Goal: Task Accomplishment & Management: Use online tool/utility

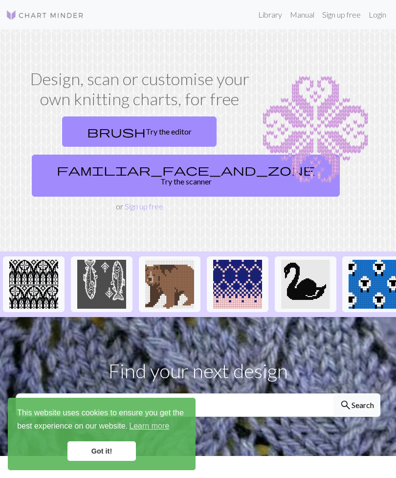
click at [107, 450] on link "Got it!" at bounding box center [102, 451] width 68 height 20
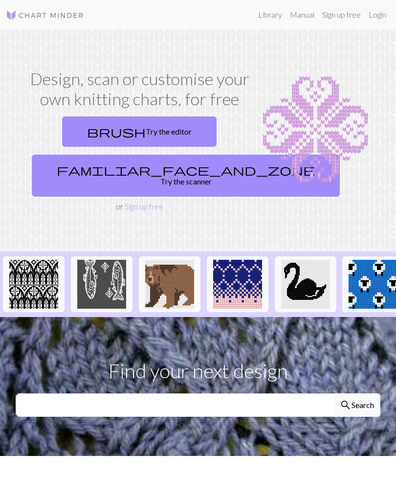
click at [379, 18] on link "Login" at bounding box center [377, 15] width 25 height 20
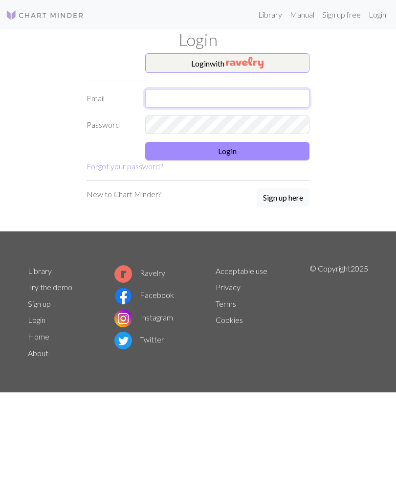
click at [282, 98] on input "text" at bounding box center [227, 98] width 164 height 19
click at [344, 84] on div "Login with Email Password Login Forgot your password? New to Chart Minder? Sign…" at bounding box center [198, 142] width 352 height 178
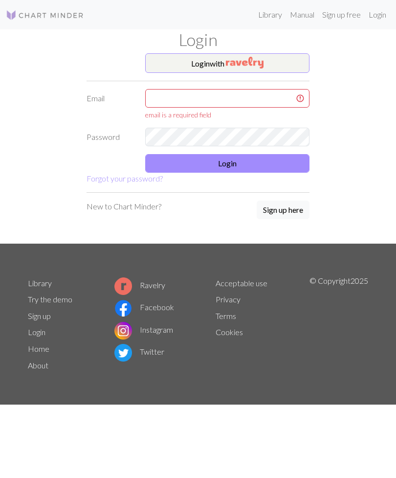
click at [264, 63] on img "button" at bounding box center [245, 63] width 38 height 12
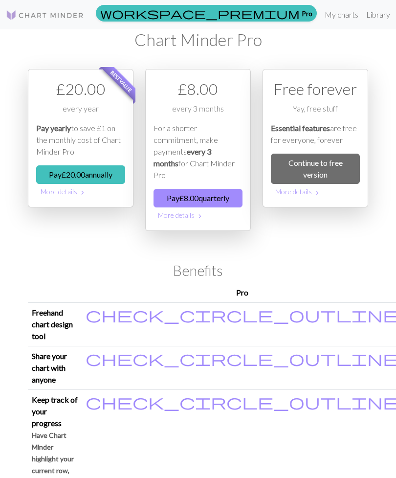
click at [328, 169] on link "Continue to free version" at bounding box center [315, 169] width 89 height 30
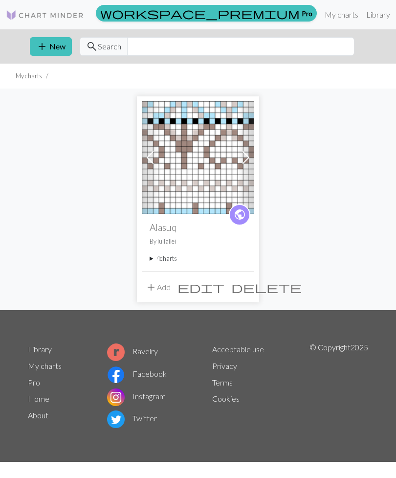
click at [203, 167] on img at bounding box center [198, 157] width 113 height 113
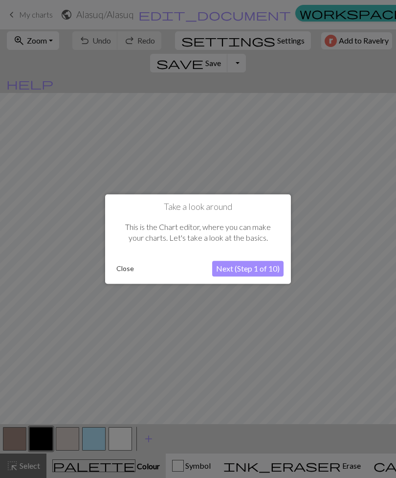
click at [257, 270] on button "Next (Step 1 of 10)" at bounding box center [247, 269] width 71 height 16
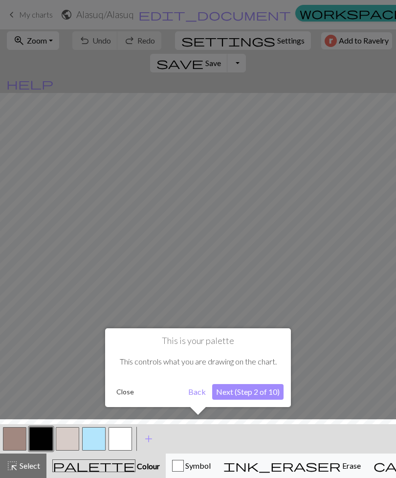
click at [278, 388] on button "Next (Step 2 of 10)" at bounding box center [247, 392] width 71 height 16
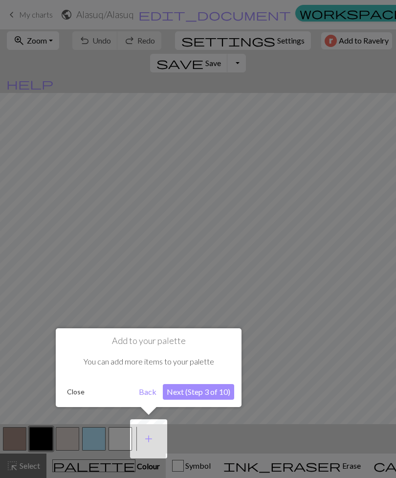
click at [217, 398] on button "Next (Step 3 of 10)" at bounding box center [198, 392] width 71 height 16
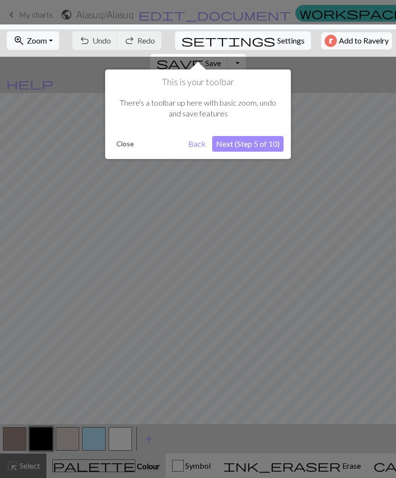
click at [260, 150] on button "Next (Step 5 of 10)" at bounding box center [247, 144] width 71 height 16
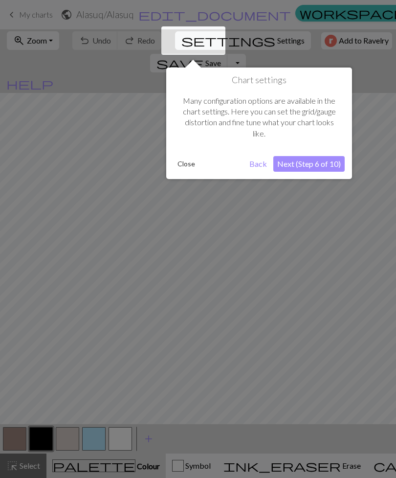
click at [188, 167] on button "Close" at bounding box center [186, 164] width 25 height 15
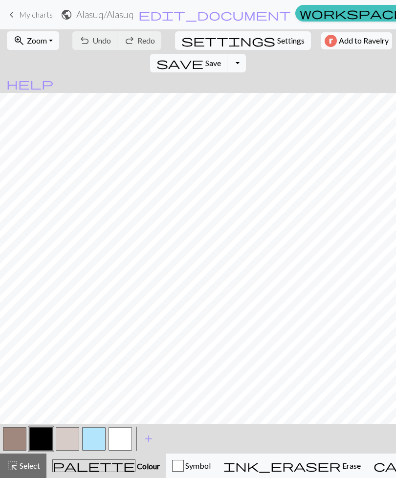
click at [133, 13] on h2 "Alasuq / Alasuq" at bounding box center [105, 14] width 58 height 11
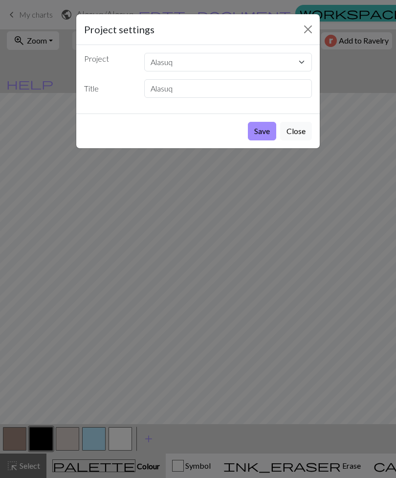
click at [365, 225] on div "Project settings Project Alasuq Title Alasuq Save Close" at bounding box center [198, 239] width 396 height 478
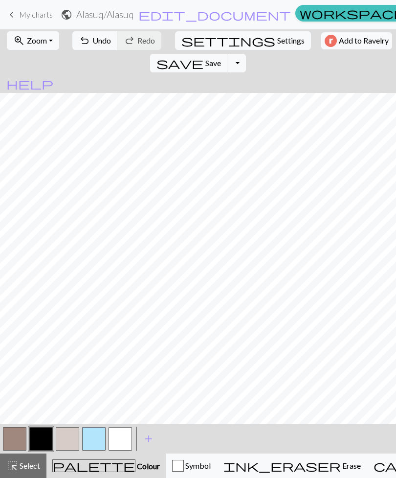
click at [91, 48] on button "undo Undo Undo" at bounding box center [95, 40] width 46 height 19
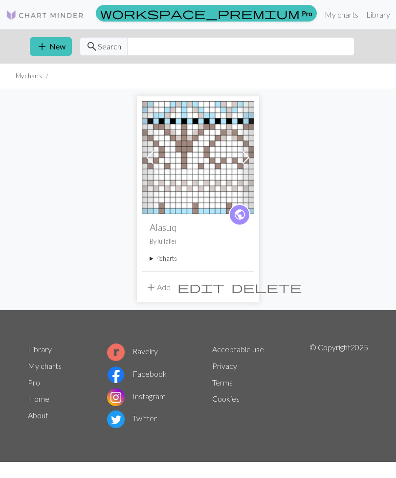
click at [161, 261] on summary "4 charts" at bounding box center [198, 258] width 97 height 9
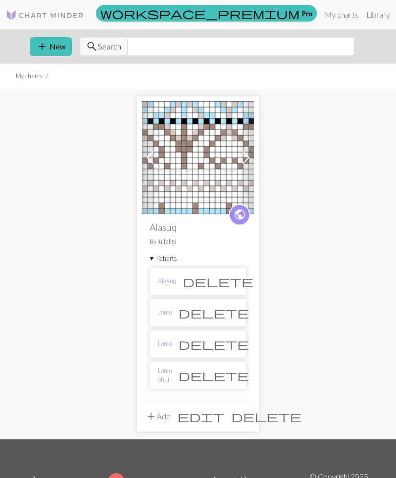
click at [170, 346] on link "Loulu" at bounding box center [165, 343] width 14 height 9
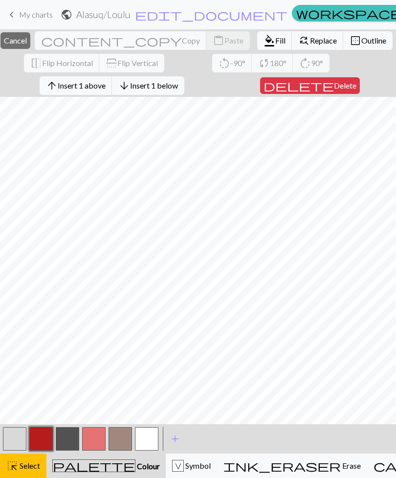
click at [43, 438] on button "button" at bounding box center [40, 438] width 23 height 23
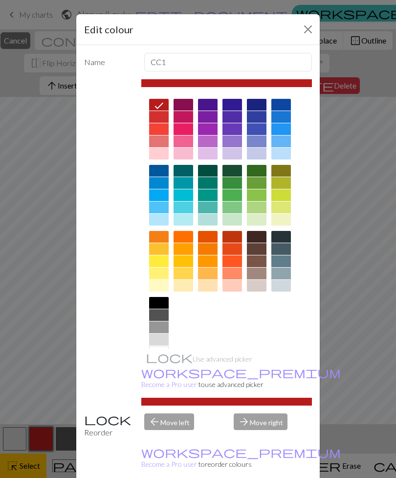
click at [310, 34] on button "Close" at bounding box center [308, 30] width 16 height 16
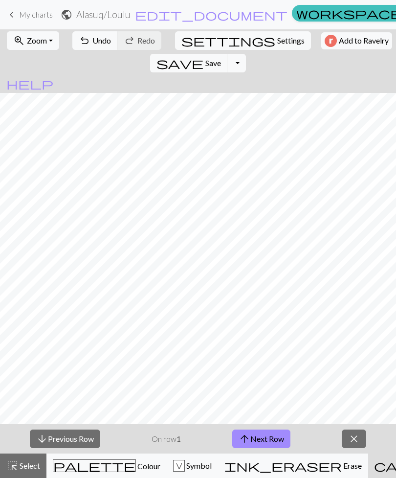
click at [272, 436] on button "arrow_upward Next Row" at bounding box center [261, 439] width 58 height 19
click at [274, 440] on button "arrow_upward Next Row" at bounding box center [261, 439] width 58 height 19
click at [272, 435] on button "arrow_upward Next Row" at bounding box center [261, 439] width 58 height 19
click at [270, 436] on button "arrow_upward Next Row" at bounding box center [261, 439] width 58 height 19
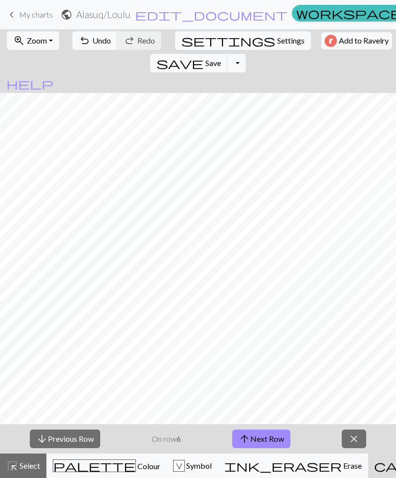
click at [270, 436] on button "arrow_upward Next Row" at bounding box center [261, 439] width 58 height 19
click at [267, 436] on button "arrow_upward Next Row" at bounding box center [261, 439] width 58 height 19
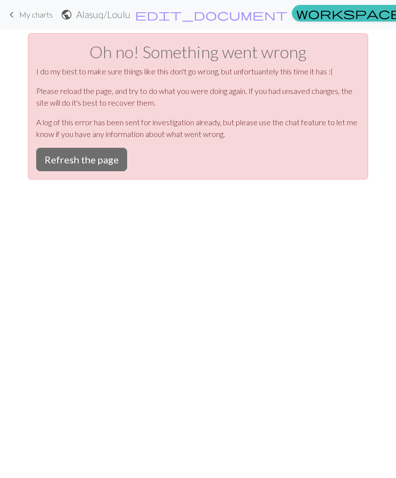
click at [82, 154] on button "Refresh the page" at bounding box center [81, 159] width 91 height 23
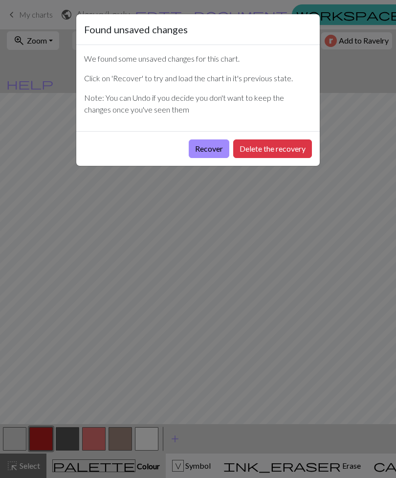
click at [210, 149] on button "Recover" at bounding box center [209, 148] width 41 height 19
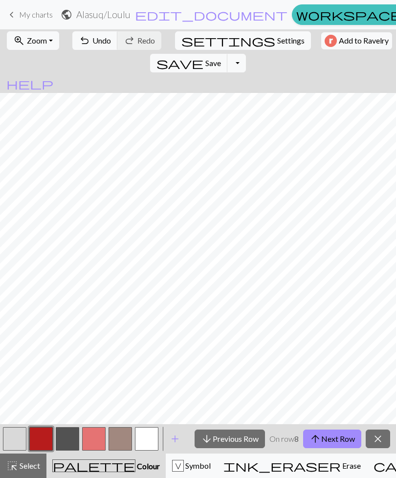
click at [22, 469] on span "Select" at bounding box center [29, 465] width 22 height 9
click at [277, 41] on span "Settings" at bounding box center [290, 41] width 27 height 12
select select "aran"
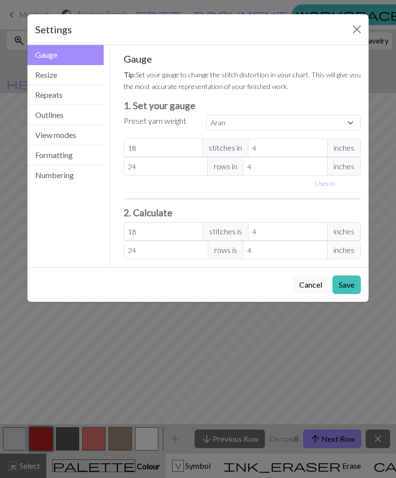
click at [73, 117] on button "Outlines" at bounding box center [65, 115] width 76 height 20
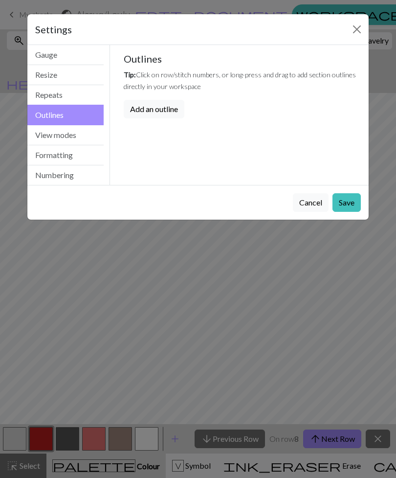
click at [68, 96] on button "Repeats" at bounding box center [65, 95] width 76 height 20
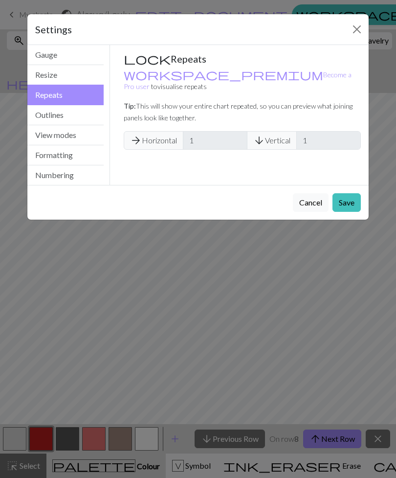
click at [75, 78] on button "Resize" at bounding box center [65, 75] width 76 height 20
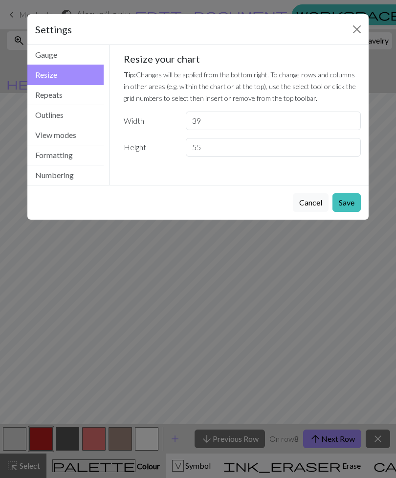
click at [355, 36] on button "Close" at bounding box center [357, 30] width 16 height 16
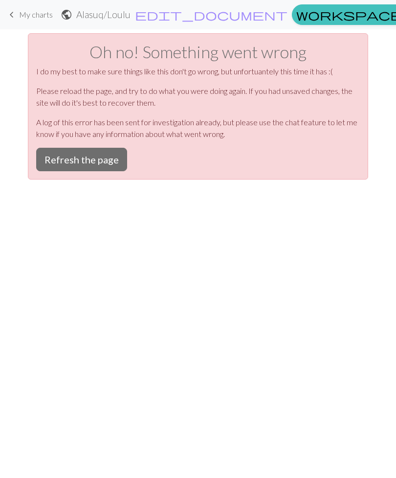
click at [103, 164] on button "Refresh the page" at bounding box center [81, 159] width 91 height 23
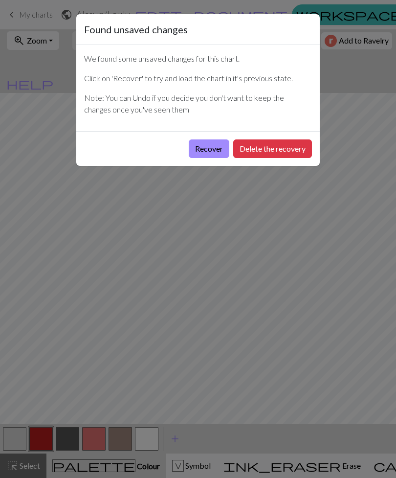
click at [202, 152] on button "Recover" at bounding box center [209, 148] width 41 height 19
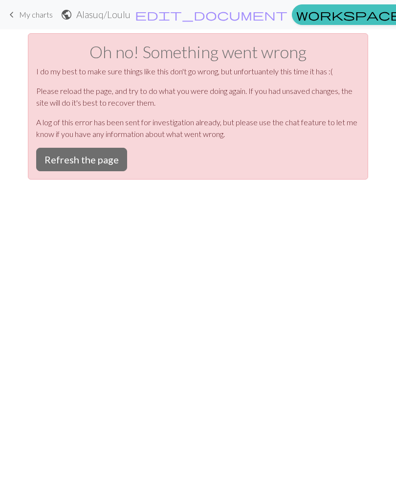
click at [91, 165] on button "Refresh the page" at bounding box center [81, 159] width 91 height 23
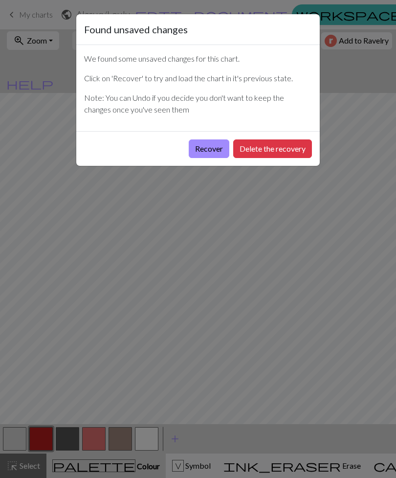
click at [214, 147] on button "Recover" at bounding box center [209, 148] width 41 height 19
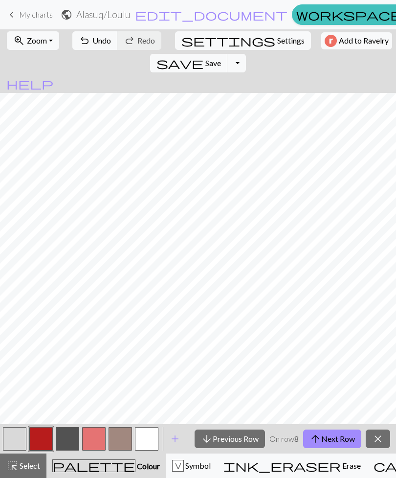
click at [42, 17] on span "My charts" at bounding box center [36, 14] width 34 height 9
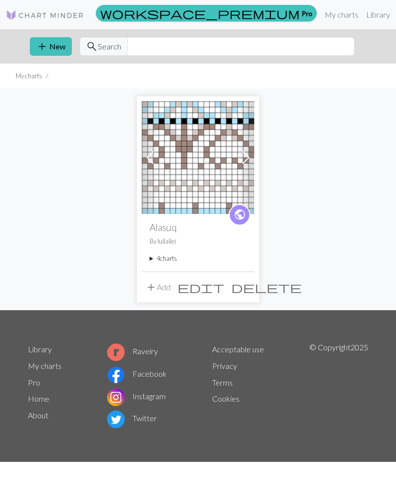
click at [167, 258] on summary "4 charts" at bounding box center [198, 258] width 97 height 9
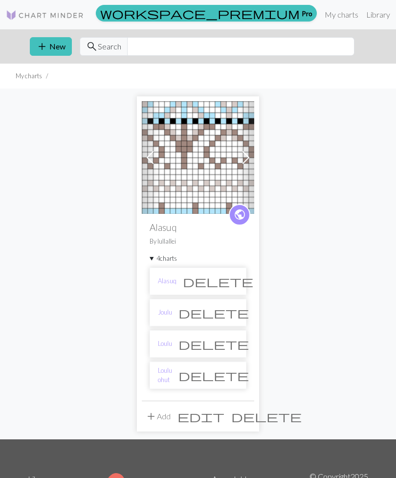
click at [164, 284] on link "Alasuq" at bounding box center [167, 280] width 19 height 9
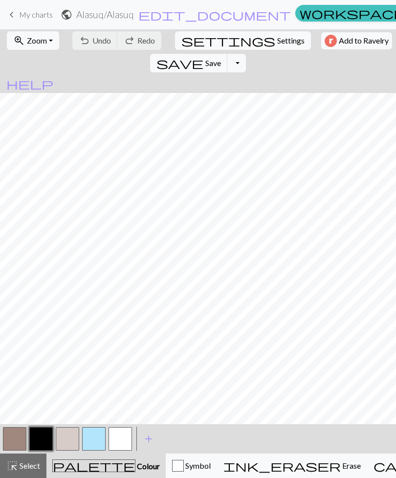
click at [120, 15] on h2 "Alasuq / Alasuq" at bounding box center [105, 14] width 58 height 11
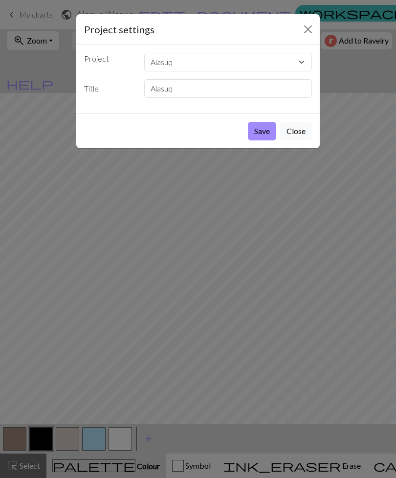
click at [47, 17] on div "Project settings Project Alasuq Title Alasuq Save Close" at bounding box center [198, 239] width 396 height 478
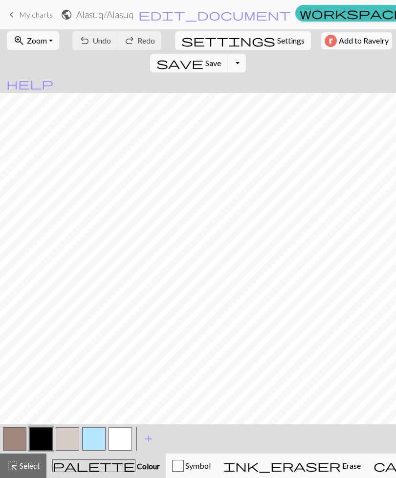
click at [39, 13] on span "My charts" at bounding box center [36, 14] width 34 height 9
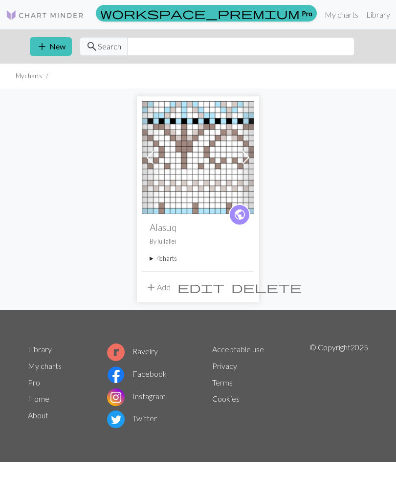
click at [169, 259] on summary "4 charts" at bounding box center [198, 258] width 97 height 9
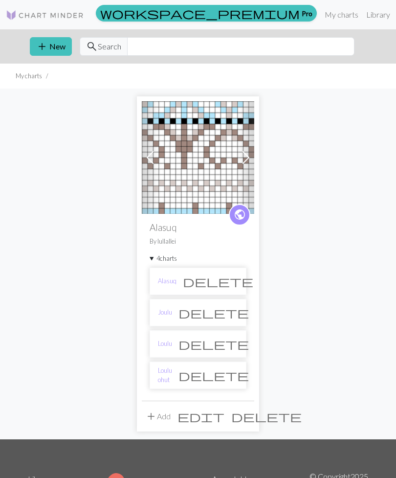
click at [172, 377] on link "Loulu ohut" at bounding box center [165, 375] width 14 height 19
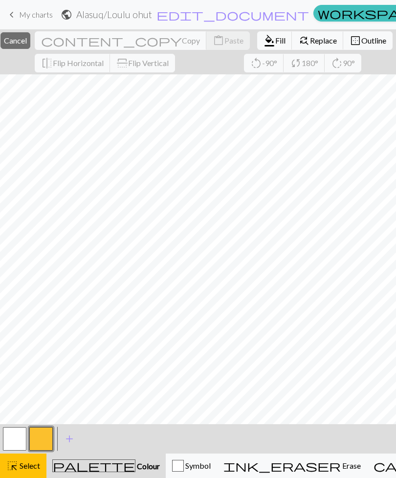
click at [14, 435] on button "button" at bounding box center [14, 438] width 23 height 23
click at [44, 438] on button "button" at bounding box center [40, 438] width 23 height 23
click at [27, 42] on span "Cancel" at bounding box center [15, 40] width 23 height 9
